Goal: Task Accomplishment & Management: Use online tool/utility

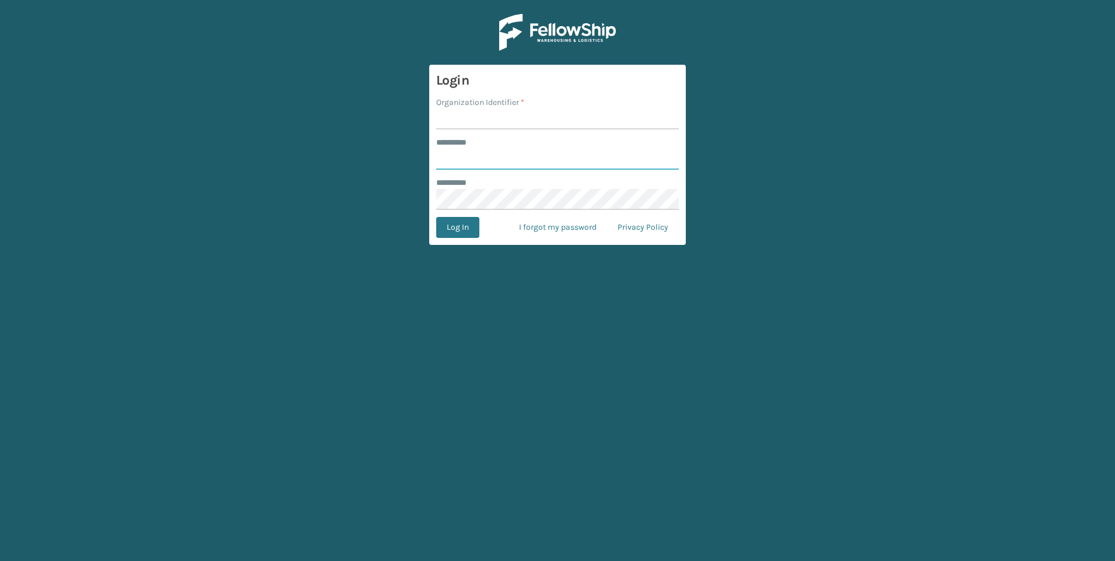
type input "***"
drag, startPoint x: 528, startPoint y: 139, endPoint x: 525, endPoint y: 128, distance: 11.5
click at [526, 138] on div "******** *" at bounding box center [557, 142] width 243 height 12
click at [524, 128] on input "Organization Identifier *" at bounding box center [557, 118] width 243 height 21
type input "Fellowship - West"
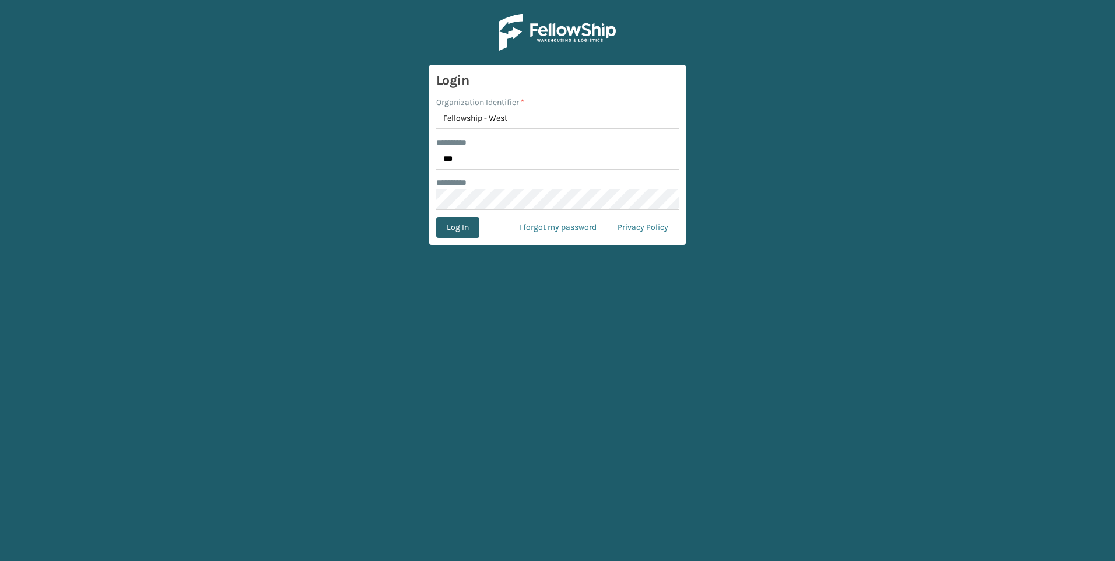
drag, startPoint x: 475, startPoint y: 224, endPoint x: 468, endPoint y: 226, distance: 7.1
click at [472, 226] on button "Log In" at bounding box center [457, 227] width 43 height 21
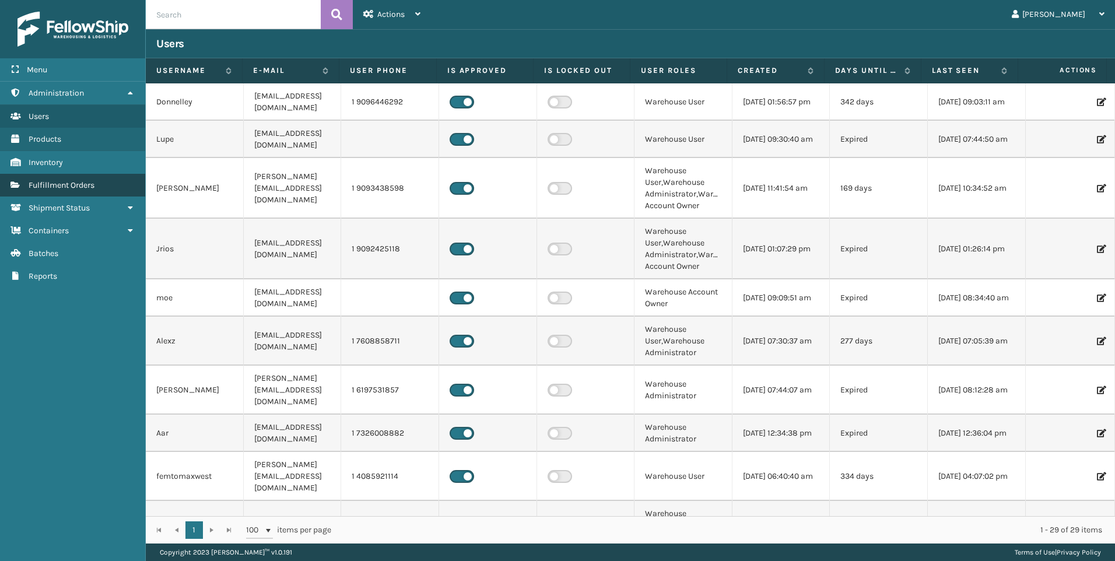
click at [56, 182] on span "Fulfillment Orders" at bounding box center [62, 185] width 66 height 10
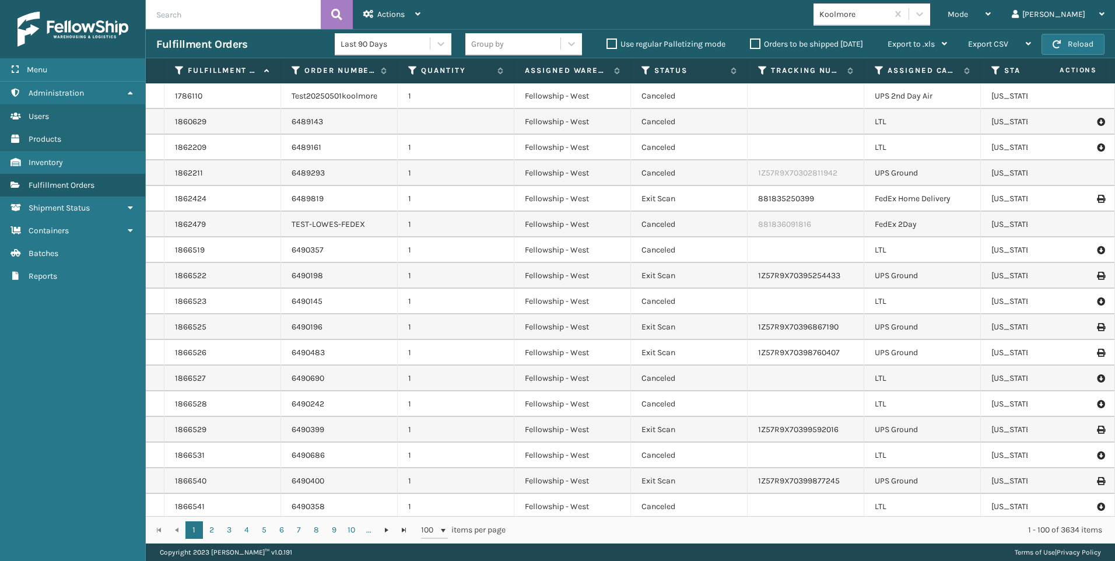
click at [888, 15] on div "Koolmore" at bounding box center [853, 14] width 69 height 12
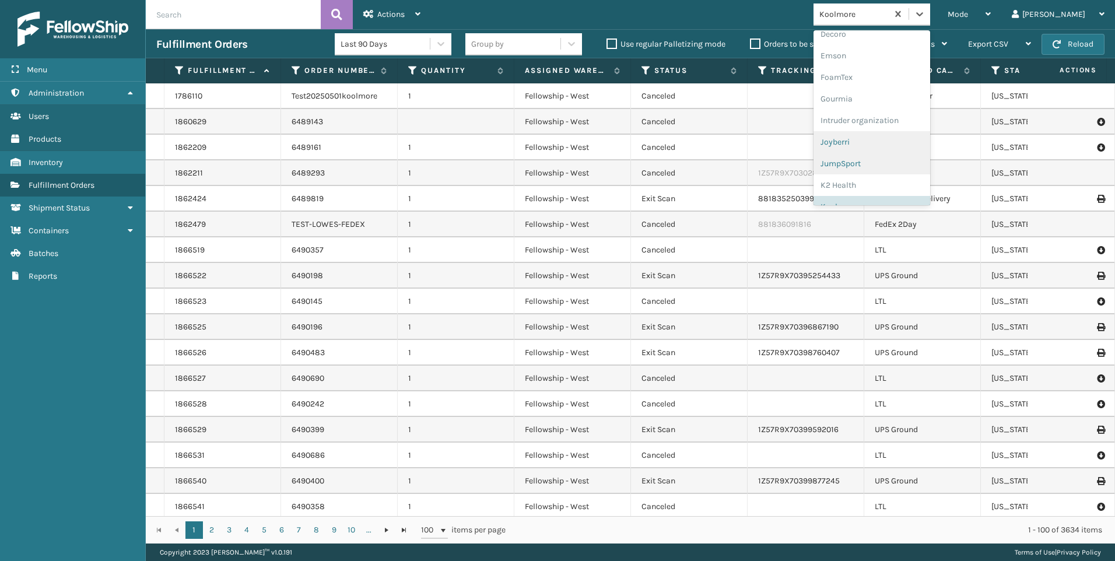
scroll to position [291, 0]
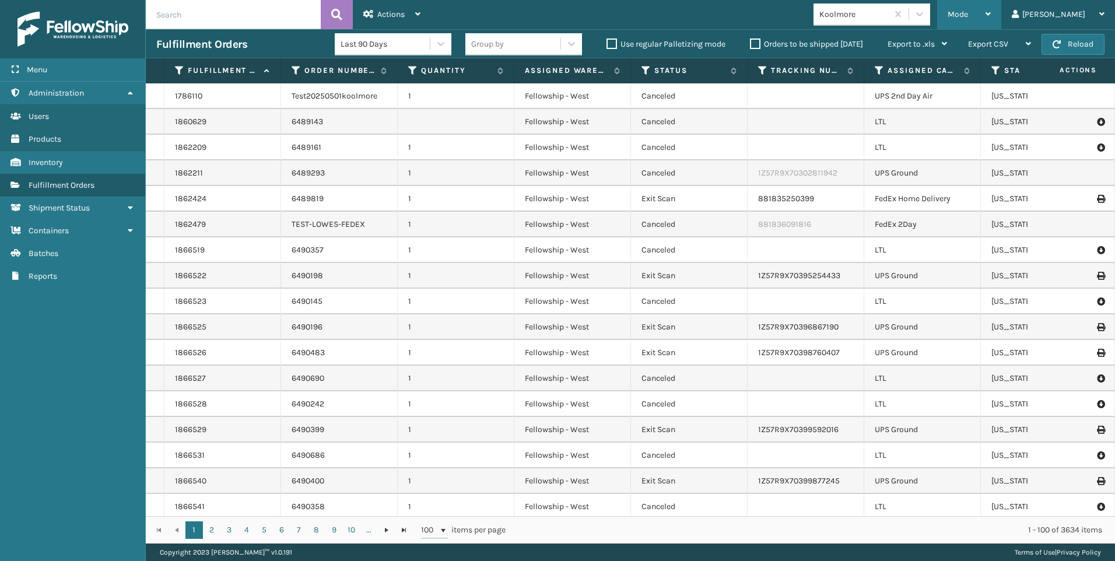
click at [991, 3] on div "Mode" at bounding box center [968, 14] width 43 height 29
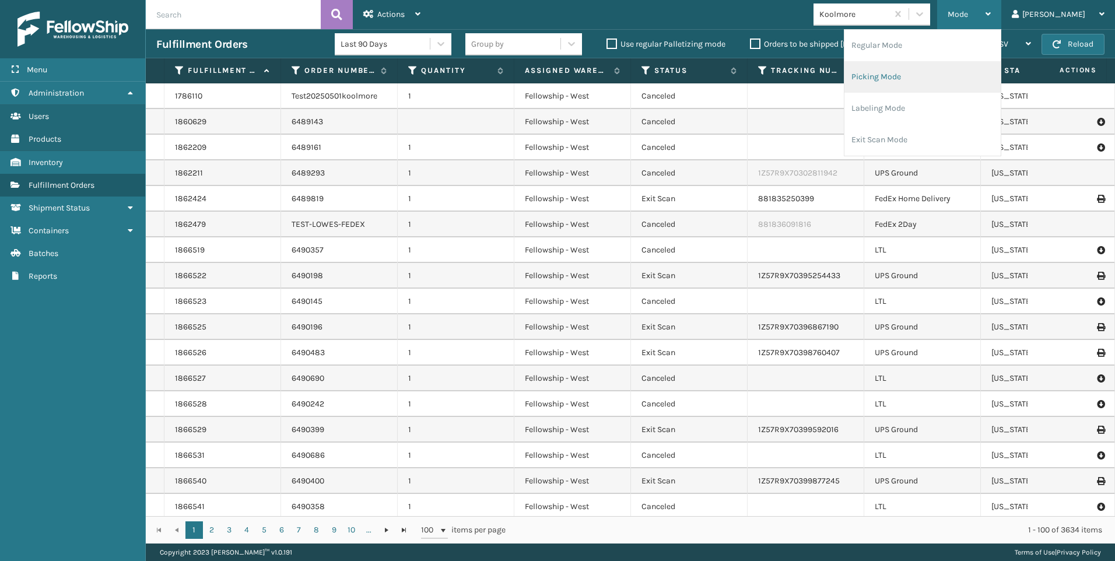
click at [920, 76] on li "Picking Mode" at bounding box center [922, 76] width 156 height 31
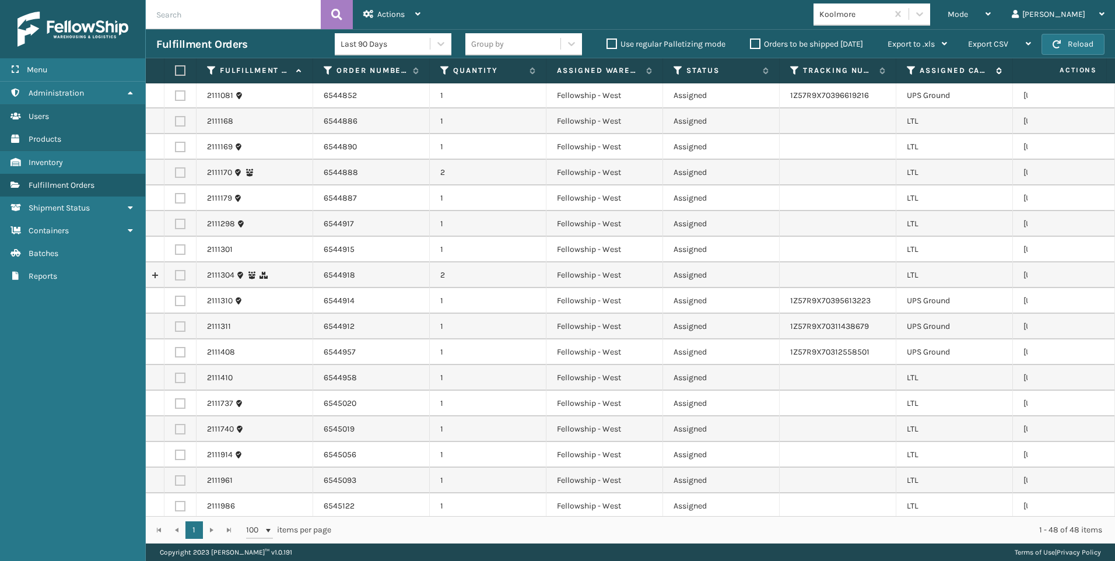
scroll to position [0, 0]
click at [912, 69] on icon at bounding box center [911, 70] width 9 height 10
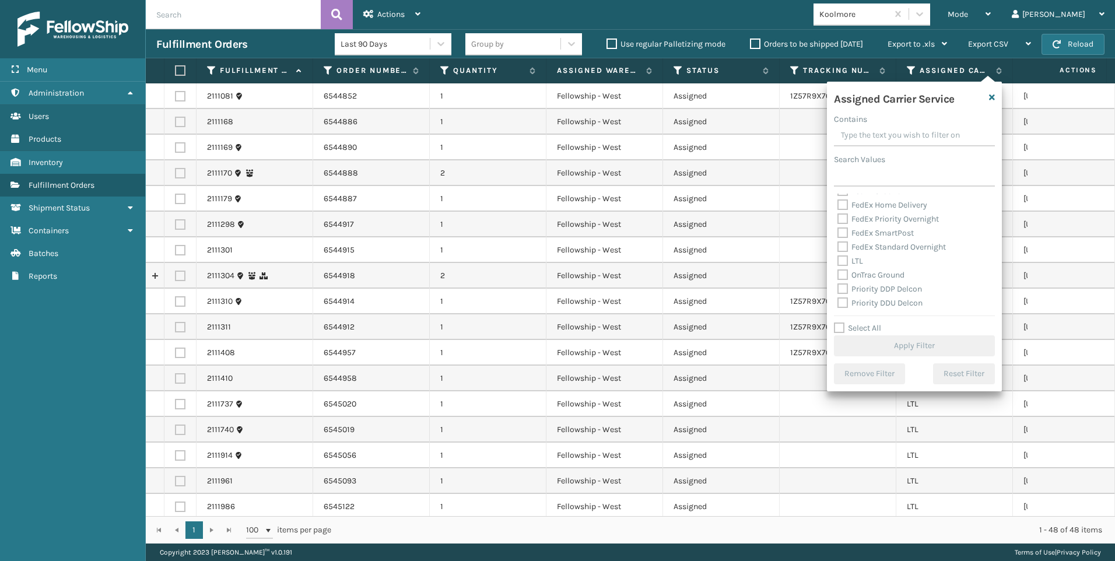
scroll to position [117, 0]
click at [851, 254] on label "LTL" at bounding box center [850, 252] width 26 height 10
click at [838, 252] on input "LTL" at bounding box center [837, 249] width 1 height 8
checkbox input "true"
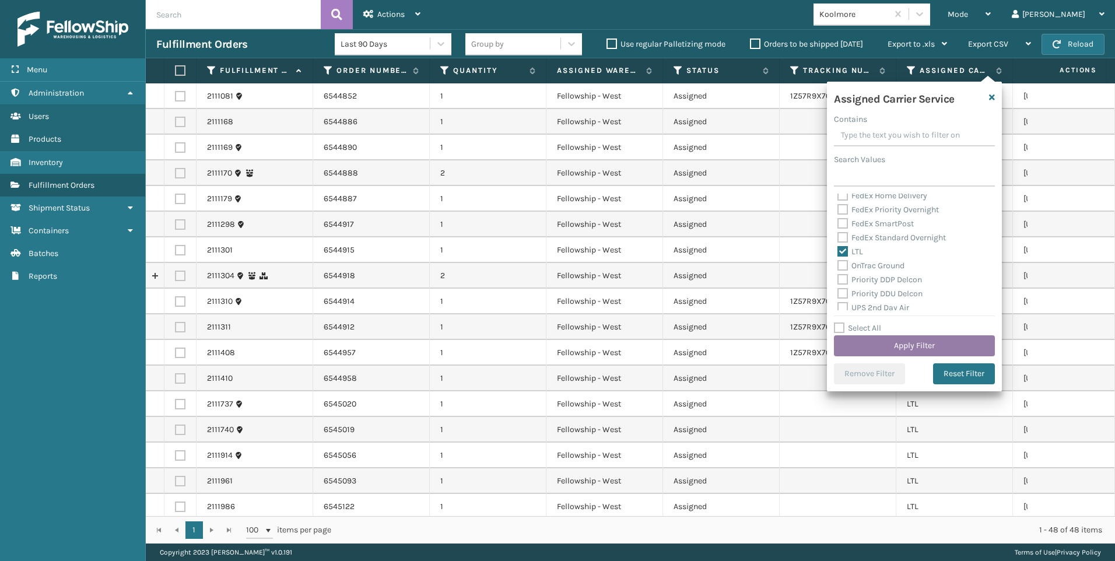
click at [856, 343] on button "Apply Filter" at bounding box center [914, 345] width 161 height 21
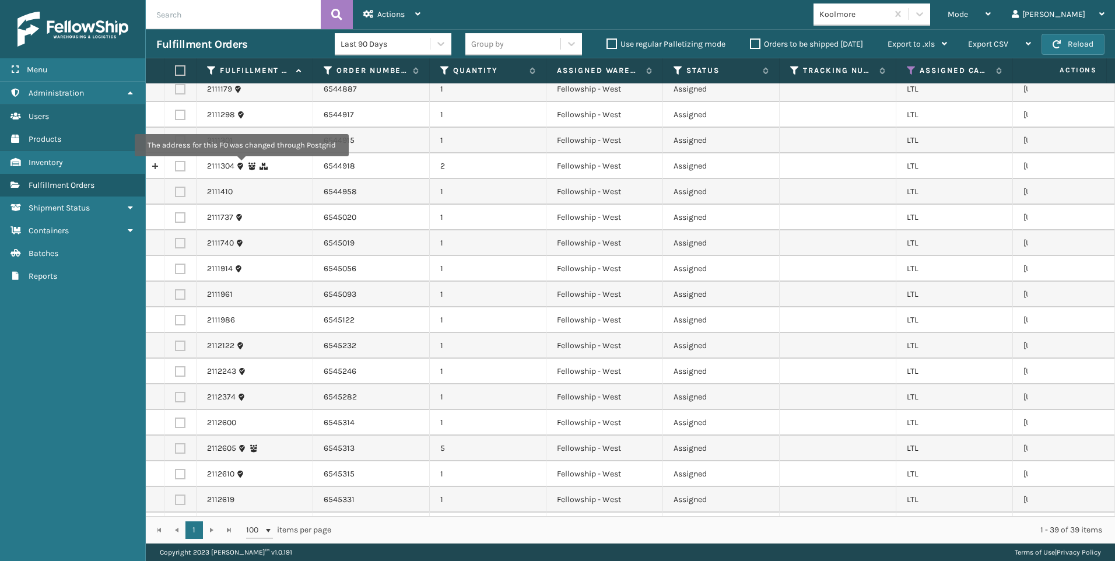
scroll to position [0, 0]
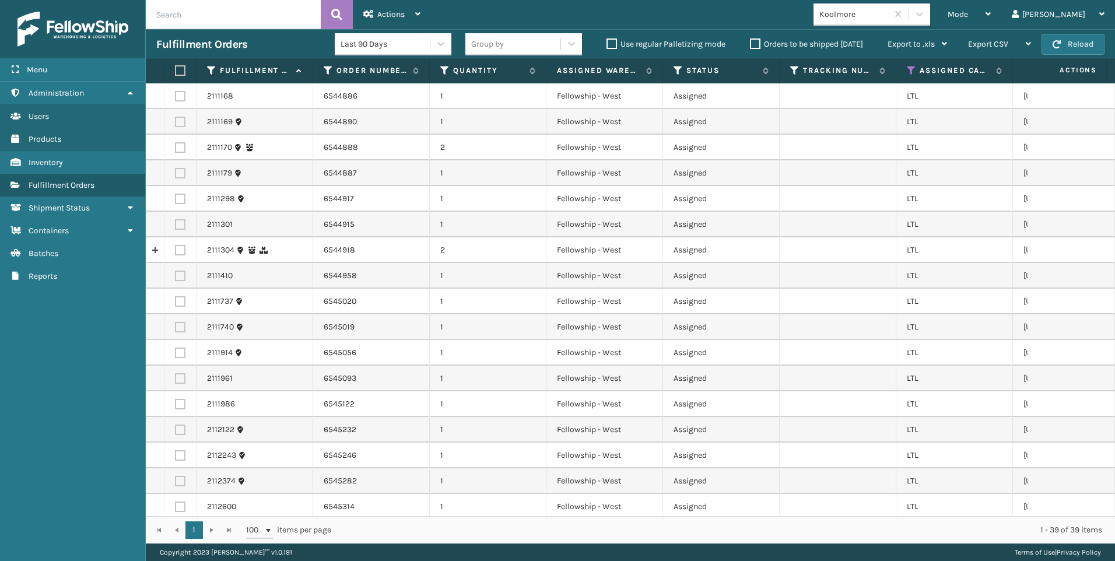
click at [181, 68] on label at bounding box center [178, 70] width 7 height 10
click at [175, 68] on input "checkbox" at bounding box center [175, 71] width 1 height 8
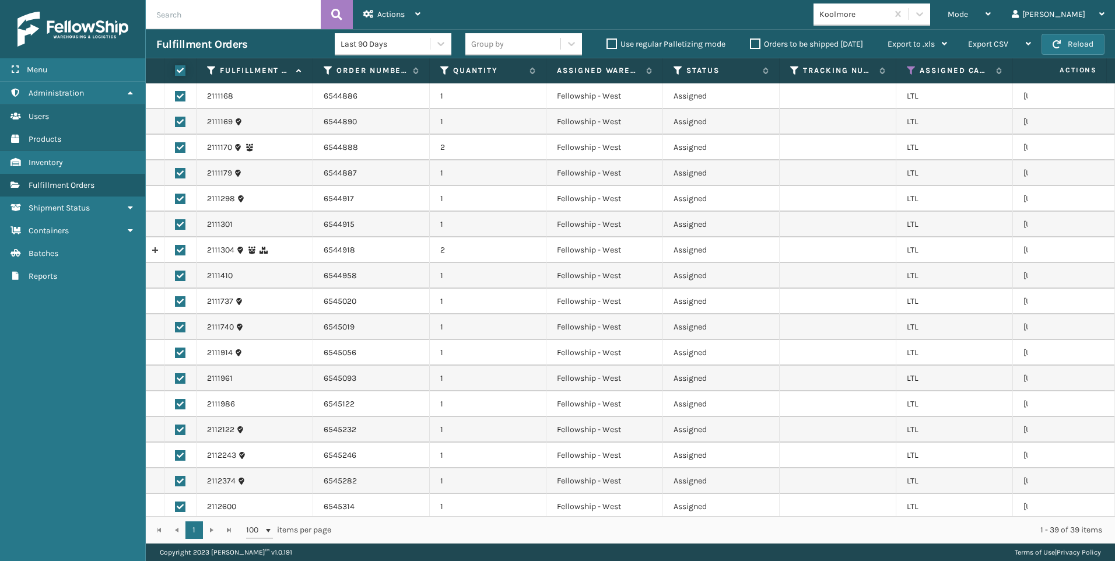
checkbox input "true"
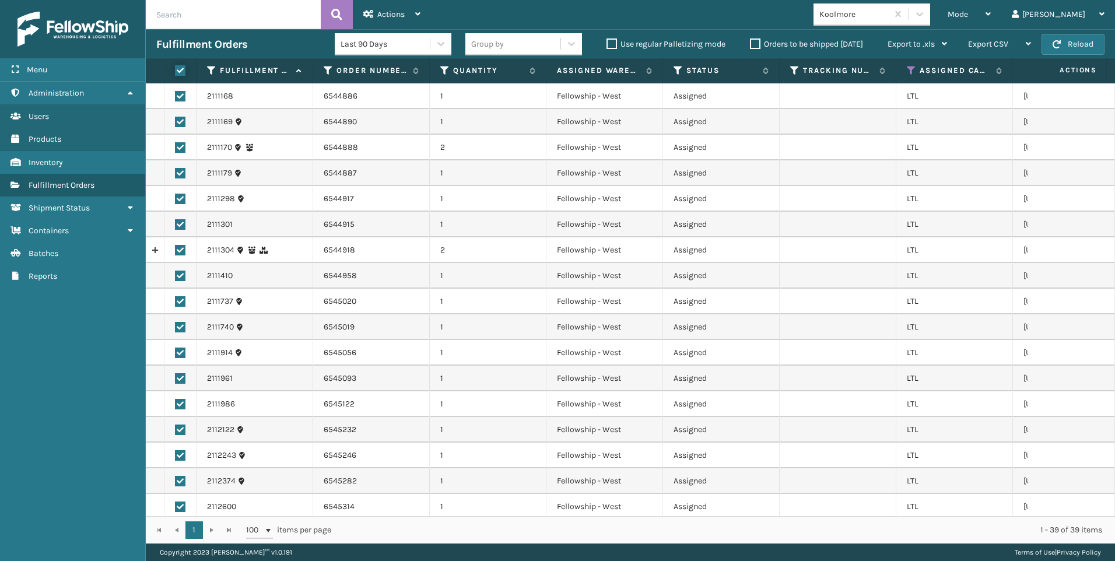
checkbox input "true"
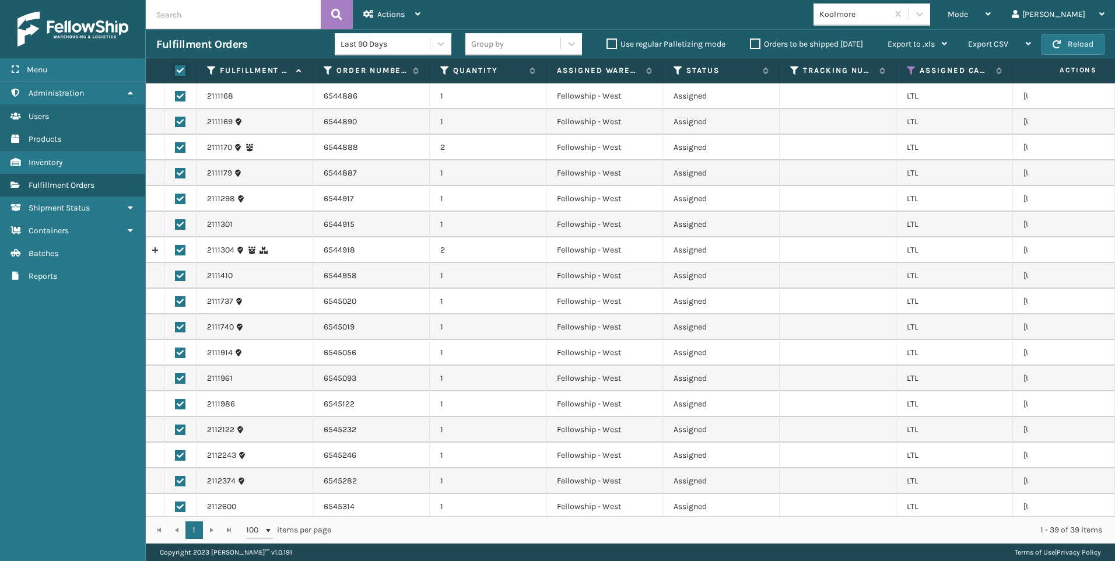
checkbox input "true"
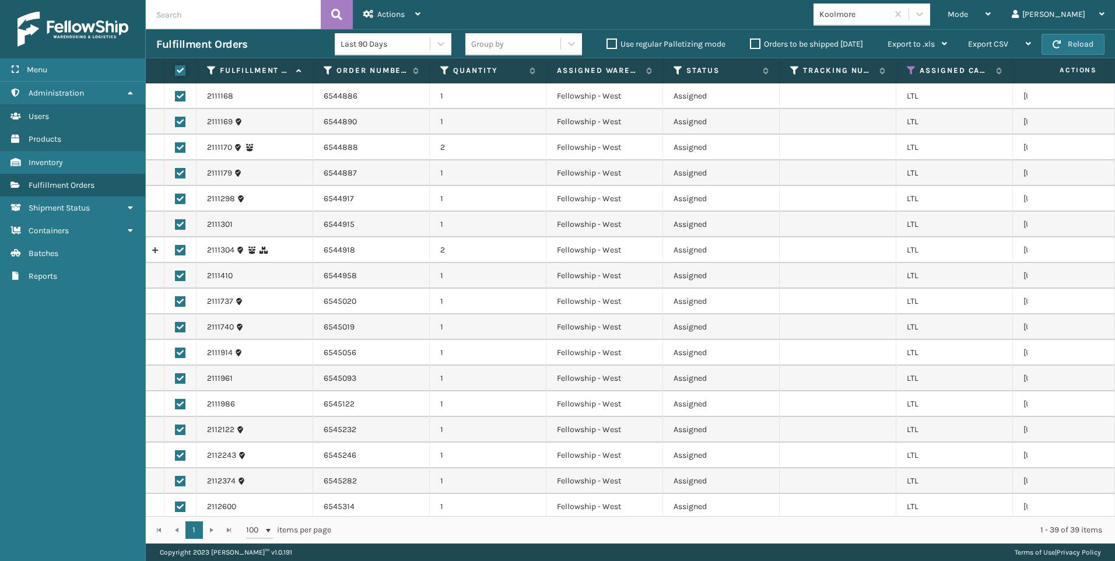
checkbox input "true"
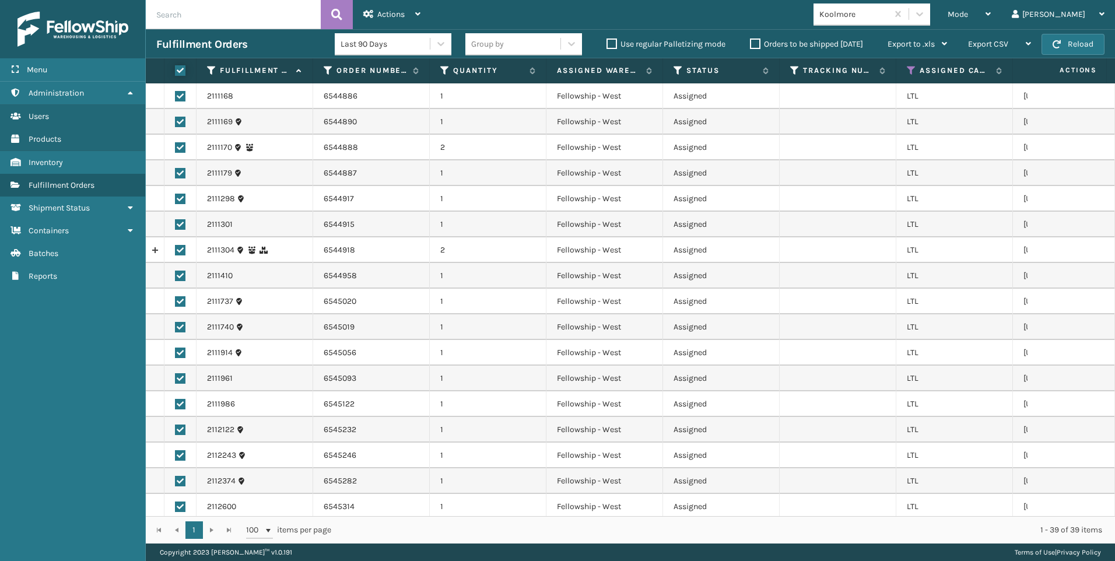
checkbox input "true"
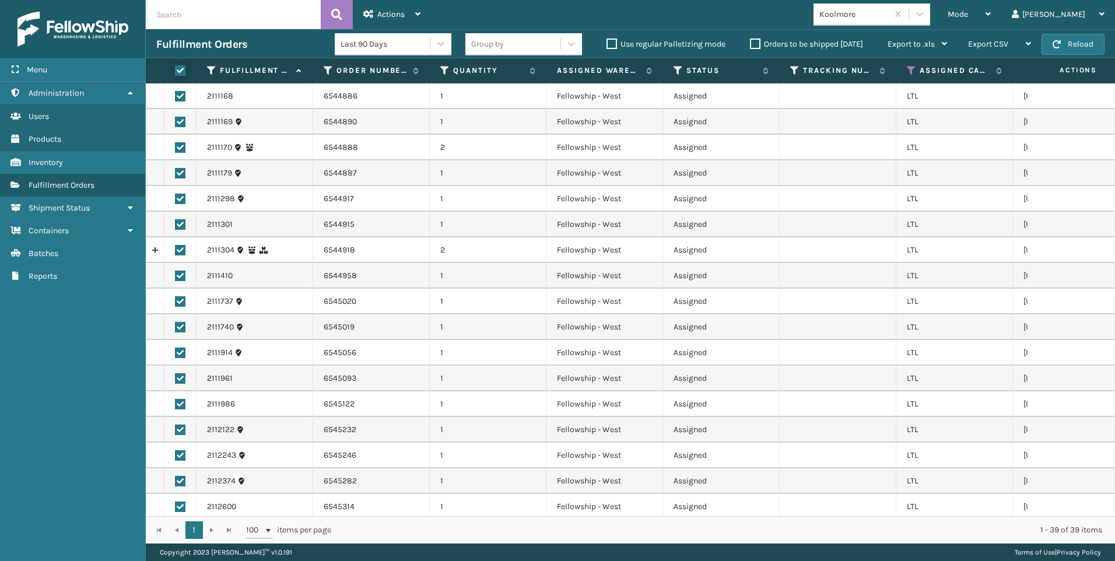
checkbox input "true"
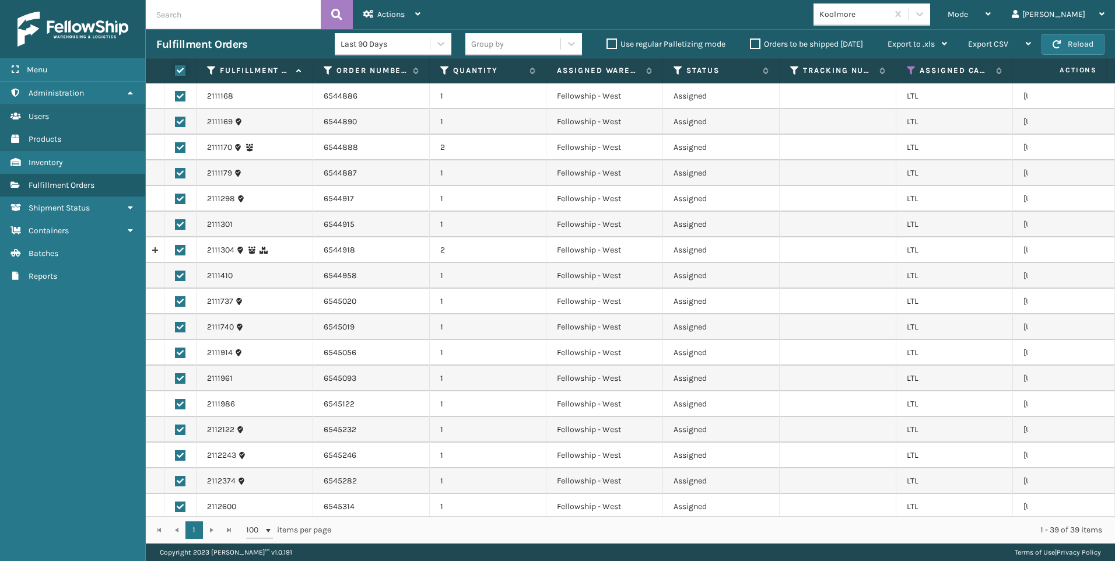
checkbox input "true"
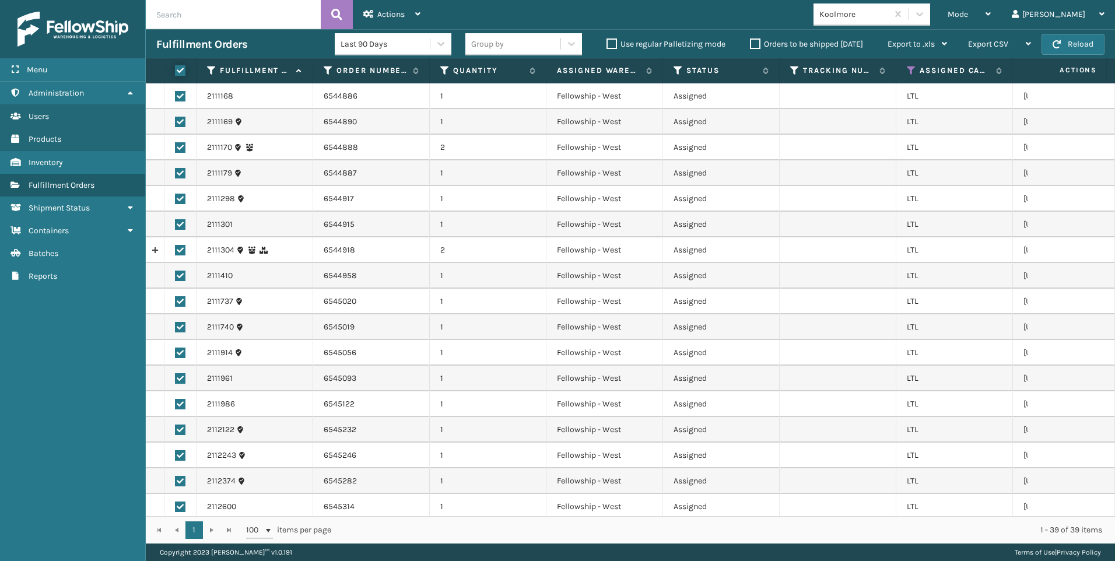
checkbox input "true"
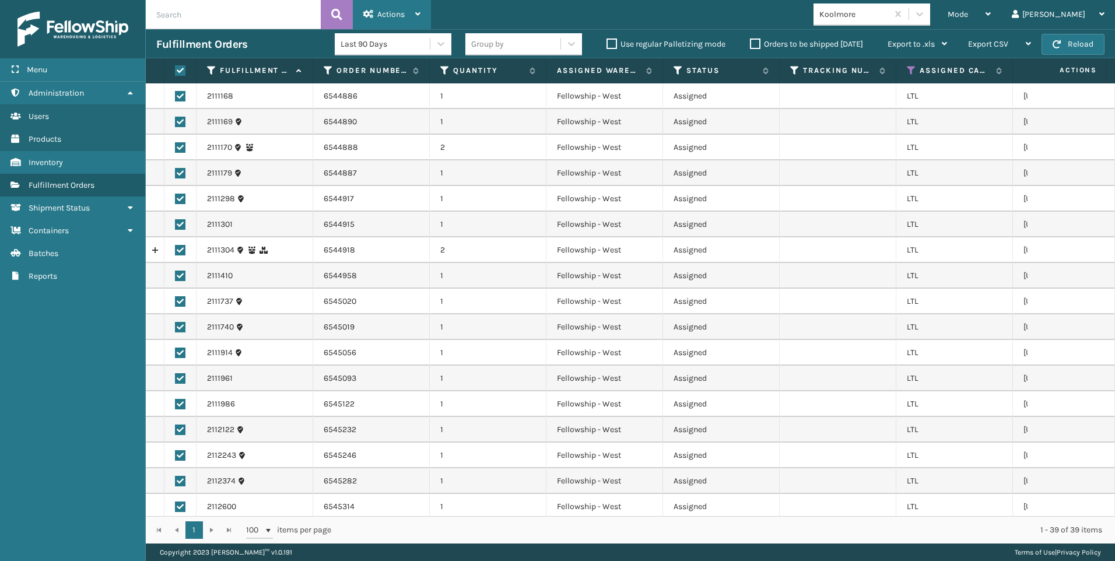
click at [389, 17] on span "Actions" at bounding box center [390, 14] width 27 height 10
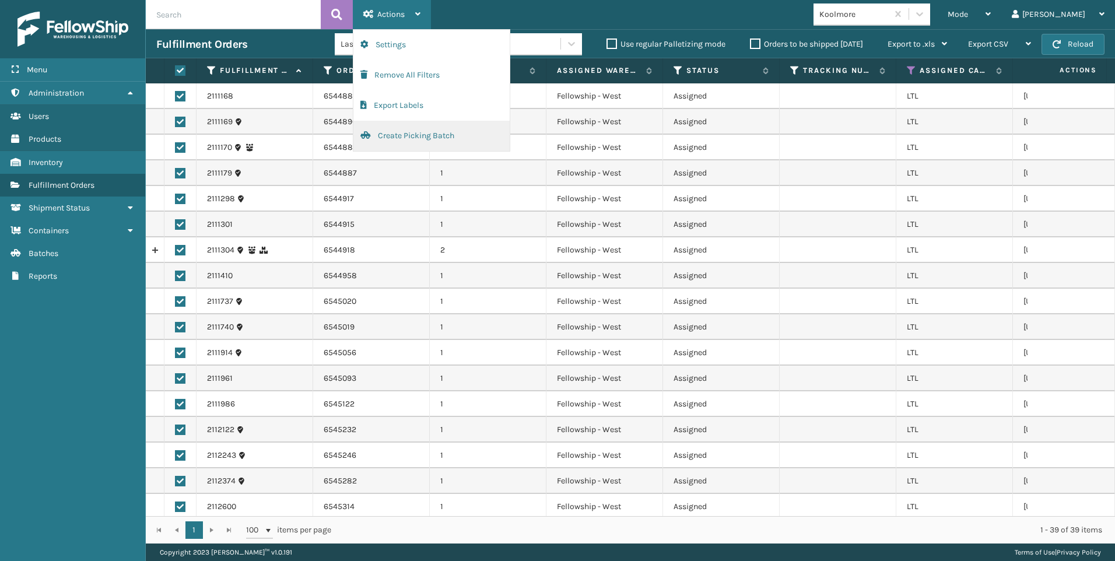
click at [416, 132] on button "Create Picking Batch" at bounding box center [431, 136] width 156 height 30
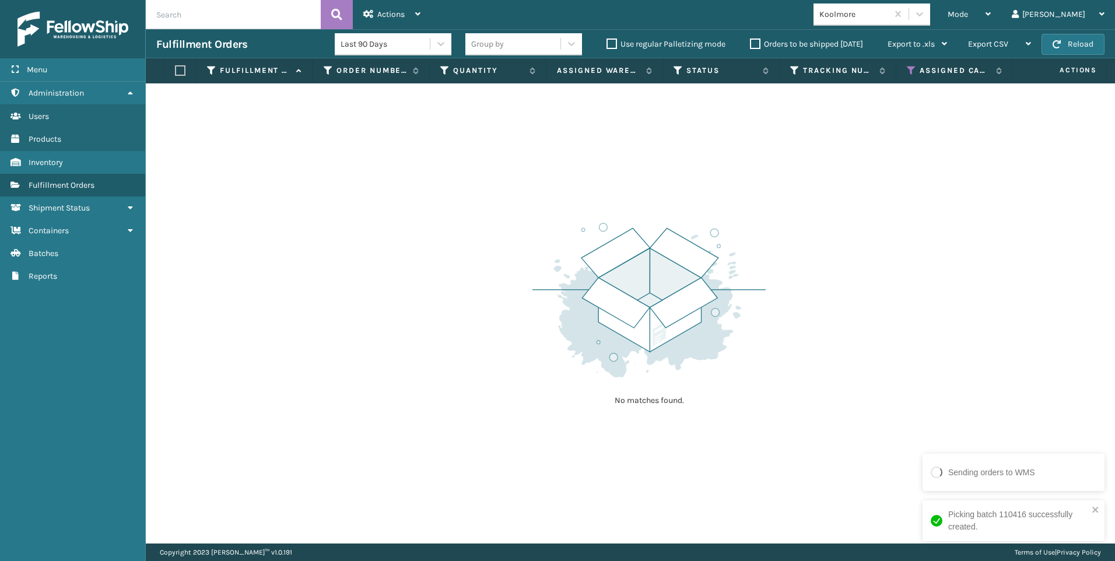
click at [888, 8] on div "Koolmore" at bounding box center [853, 14] width 69 height 12
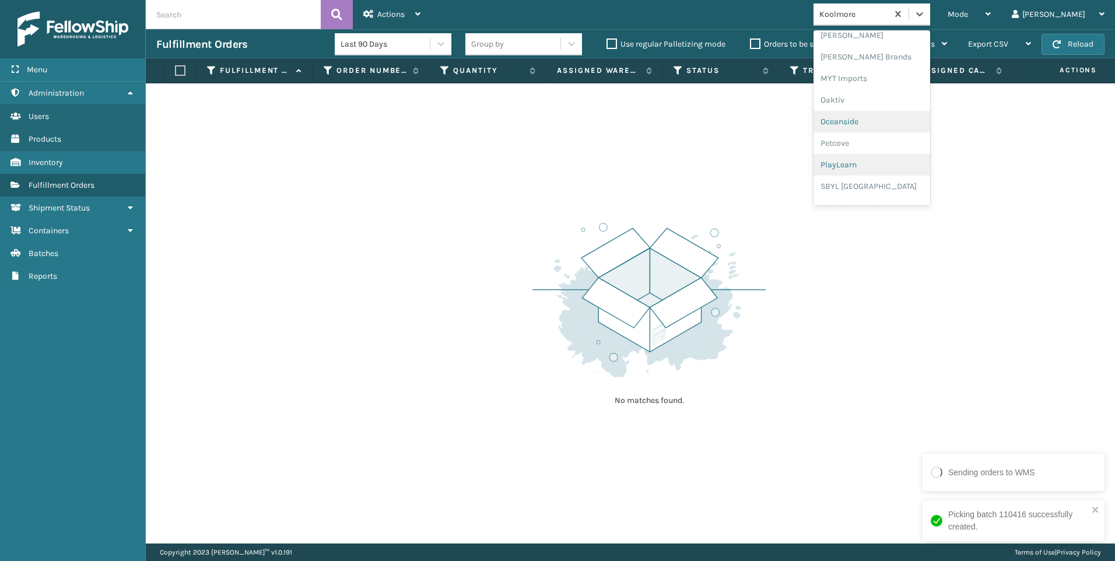
scroll to position [585, 0]
click at [928, 164] on div "SleepGeekz" at bounding box center [871, 171] width 117 height 22
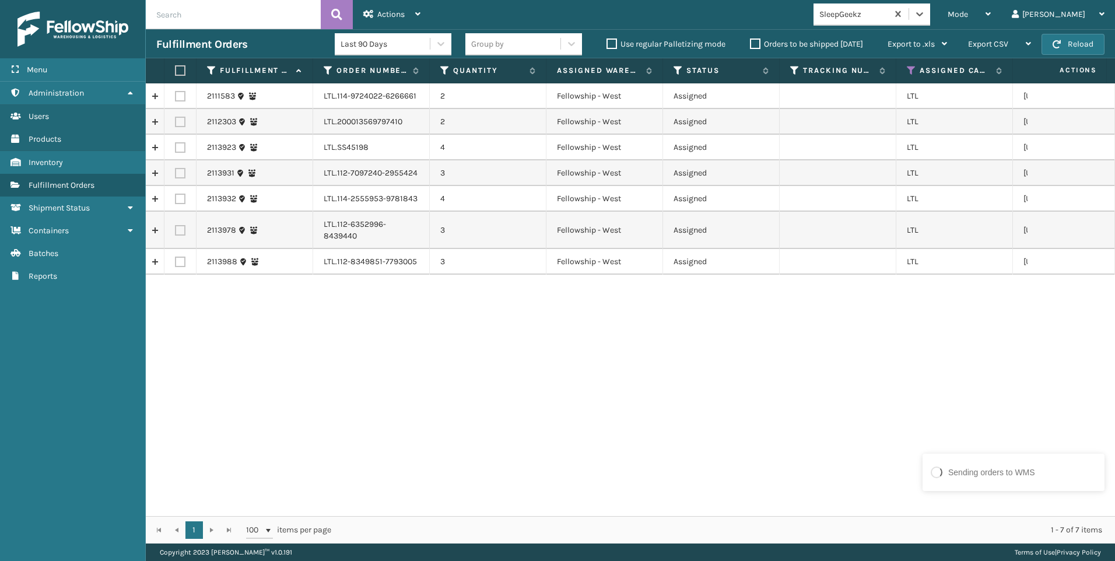
click at [185, 67] on th at bounding box center [180, 70] width 32 height 25
drag, startPoint x: 182, startPoint y: 71, endPoint x: 296, endPoint y: 20, distance: 124.7
click at [181, 72] on label at bounding box center [178, 70] width 7 height 10
click at [175, 72] on input "checkbox" at bounding box center [175, 71] width 1 height 8
checkbox input "true"
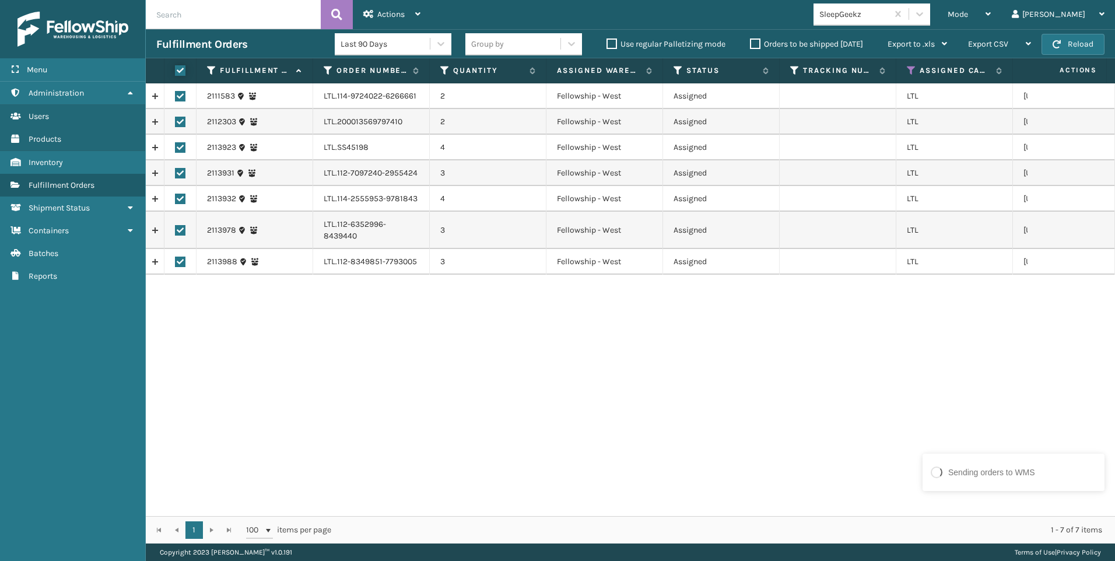
checkbox input "true"
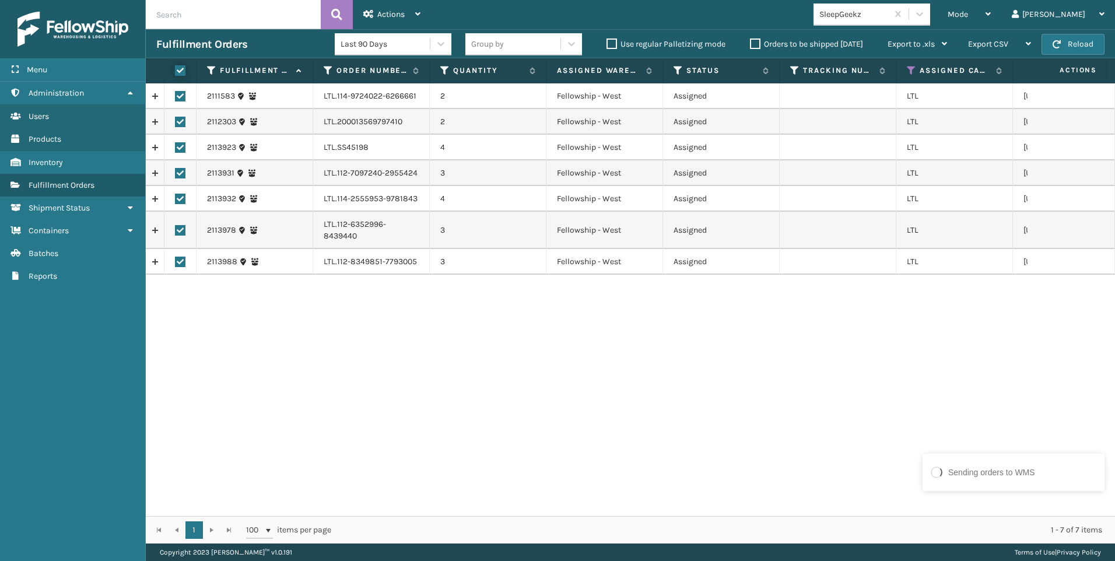
checkbox input "true"
click at [388, 4] on div "Actions" at bounding box center [391, 14] width 57 height 29
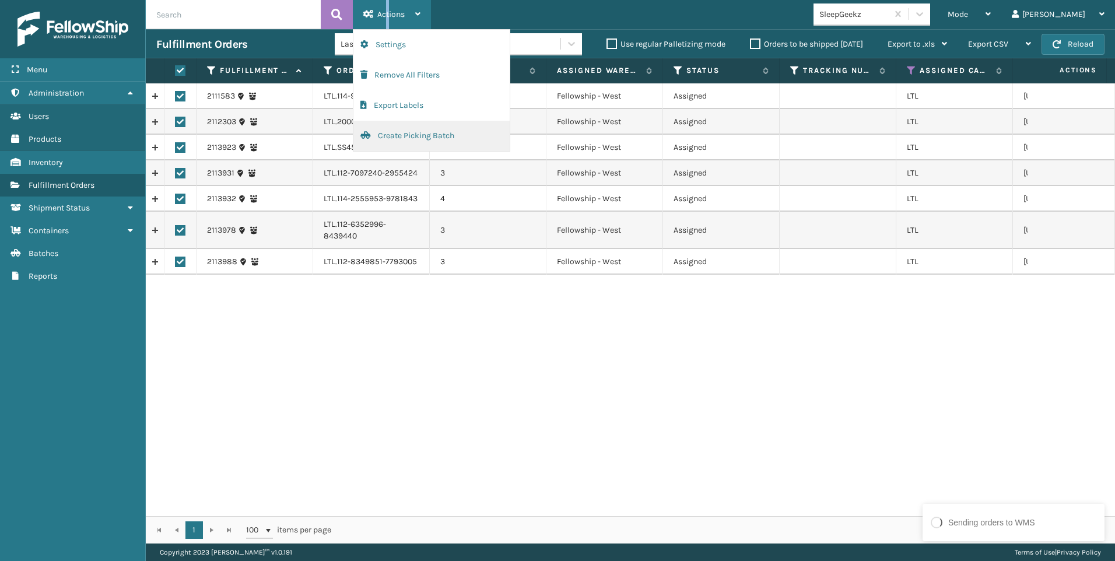
drag, startPoint x: 388, startPoint y: 4, endPoint x: 408, endPoint y: 134, distance: 131.4
click at [408, 134] on button "Create Picking Batch" at bounding box center [431, 136] width 156 height 30
